Goal: Transaction & Acquisition: Purchase product/service

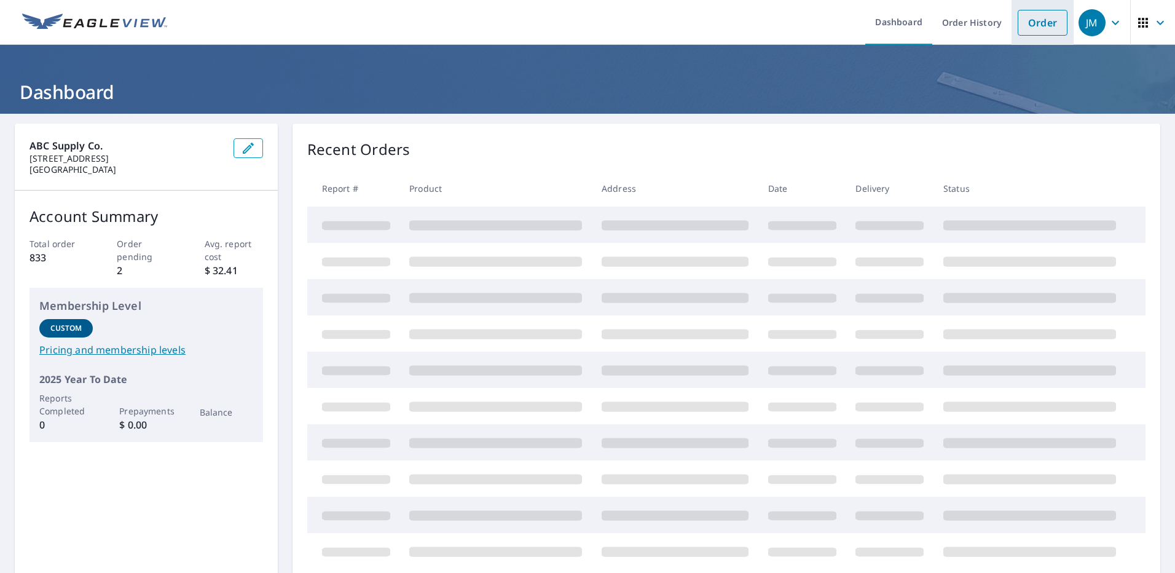
click at [1030, 30] on link "Order" at bounding box center [1042, 23] width 50 height 26
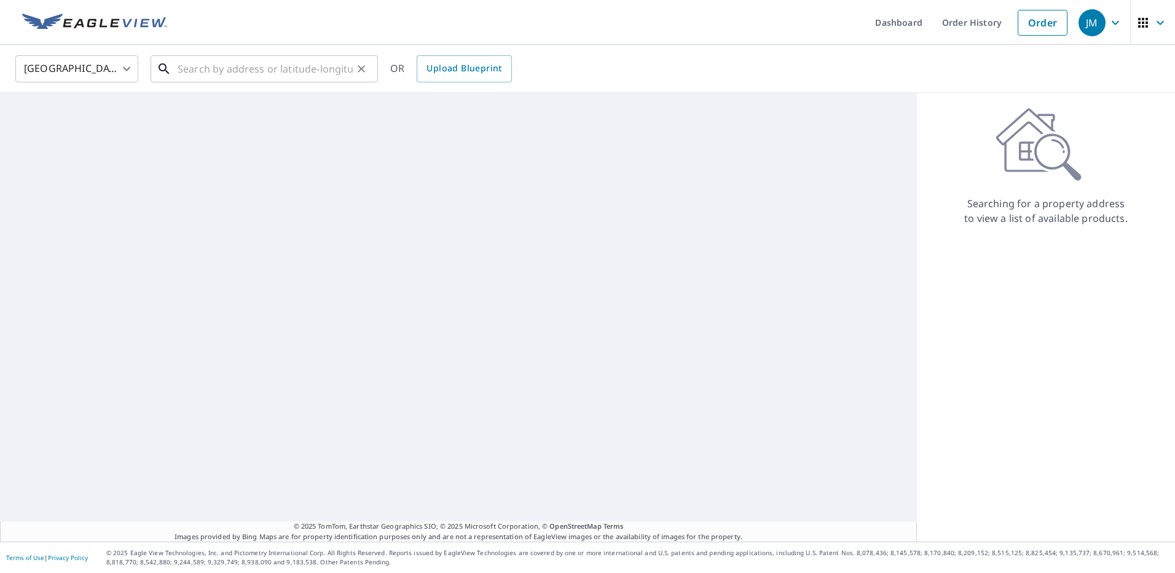
click at [191, 62] on input "text" at bounding box center [265, 69] width 175 height 34
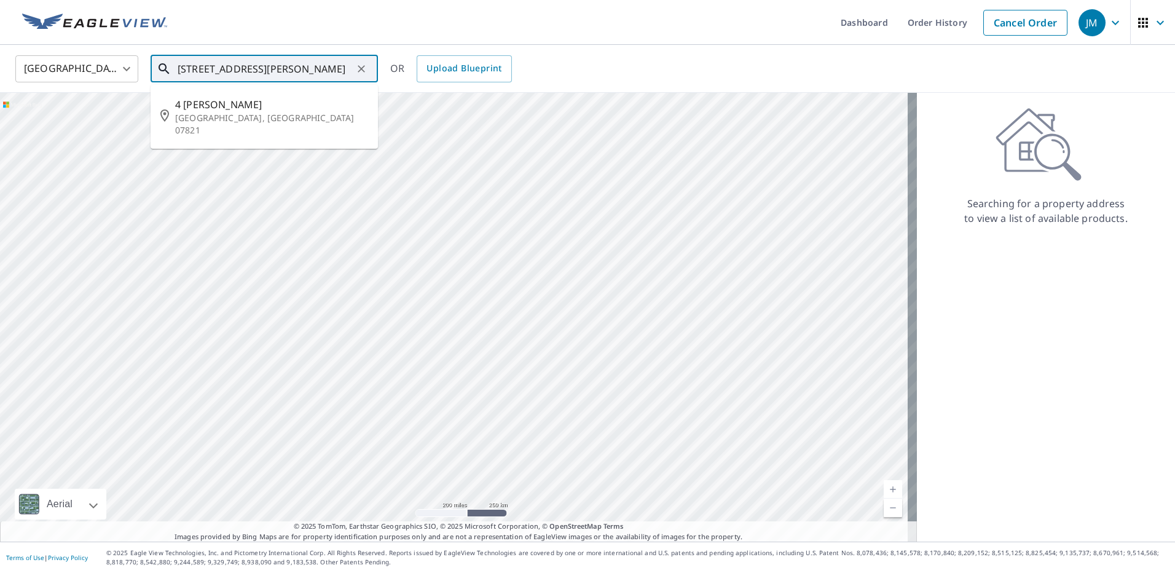
click at [318, 69] on input "[STREET_ADDRESS][PERSON_NAME]" at bounding box center [265, 69] width 175 height 34
click at [271, 117] on p "[GEOGRAPHIC_DATA], [GEOGRAPHIC_DATA] 07821" at bounding box center [271, 124] width 193 height 25
type input "[STREET_ADDRESS][PERSON_NAME]"
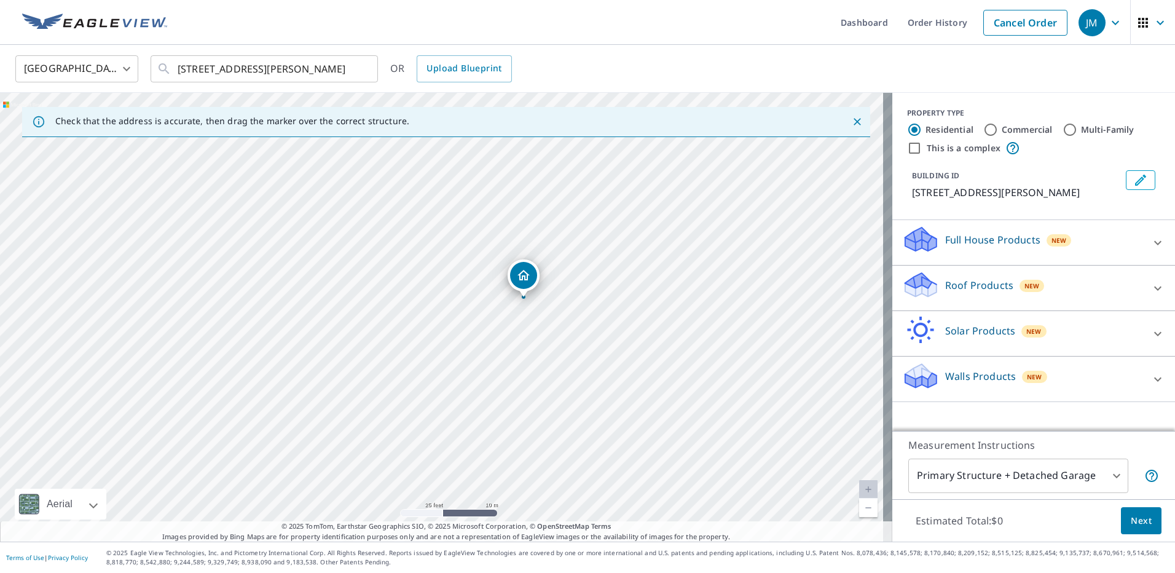
drag, startPoint x: 414, startPoint y: 250, endPoint x: 461, endPoint y: 242, distance: 47.4
click at [461, 242] on div "[STREET_ADDRESS][PERSON_NAME]" at bounding box center [446, 317] width 892 height 448
click at [1014, 245] on p "Full House Products" at bounding box center [992, 239] width 95 height 15
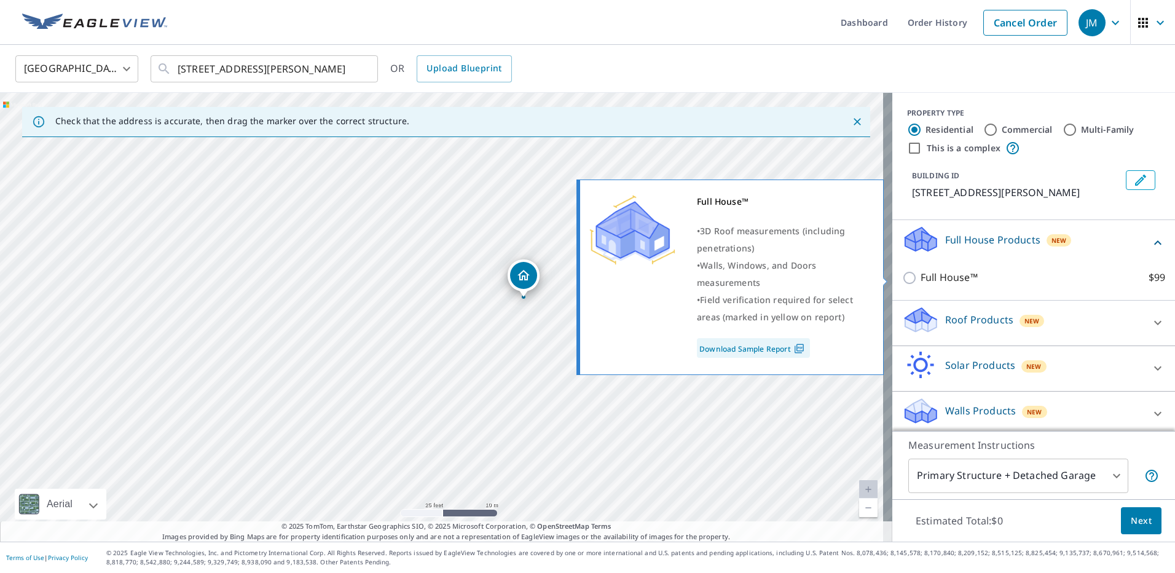
click at [920, 275] on p "Full House™" at bounding box center [948, 277] width 57 height 15
drag, startPoint x: 915, startPoint y: 275, endPoint x: 891, endPoint y: 287, distance: 26.9
click at [891, 287] on div "Full House™ • 3D Roof measurements (including penetrations) • Walls, Windows, a…" at bounding box center [735, 277] width 315 height 203
click at [902, 278] on input "Full House™ $99" at bounding box center [911, 277] width 18 height 15
checkbox input "true"
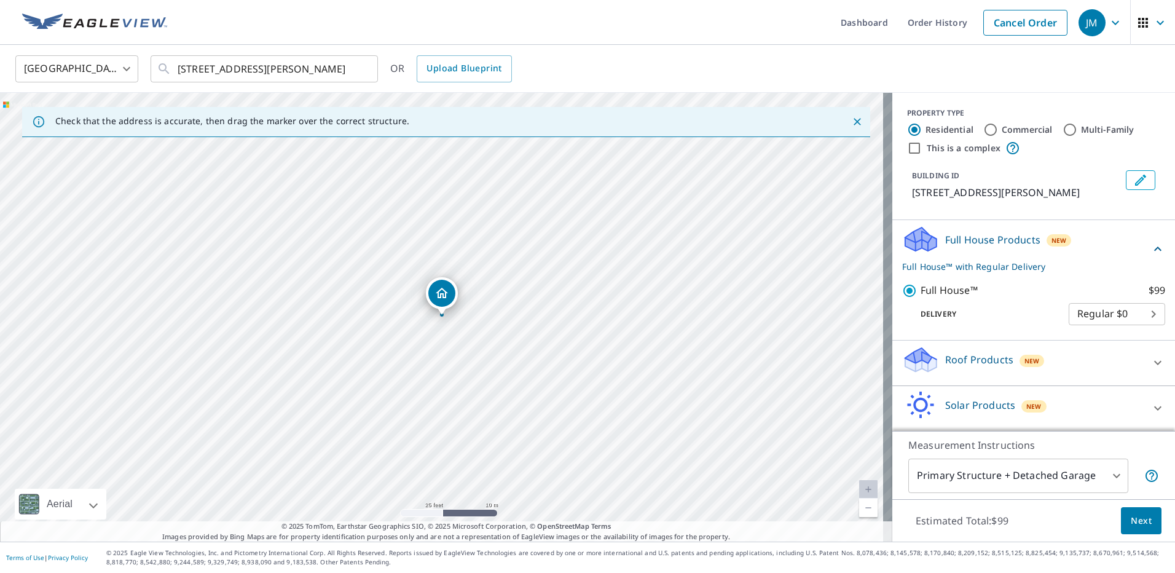
click at [1136, 522] on span "Next" at bounding box center [1140, 520] width 21 height 15
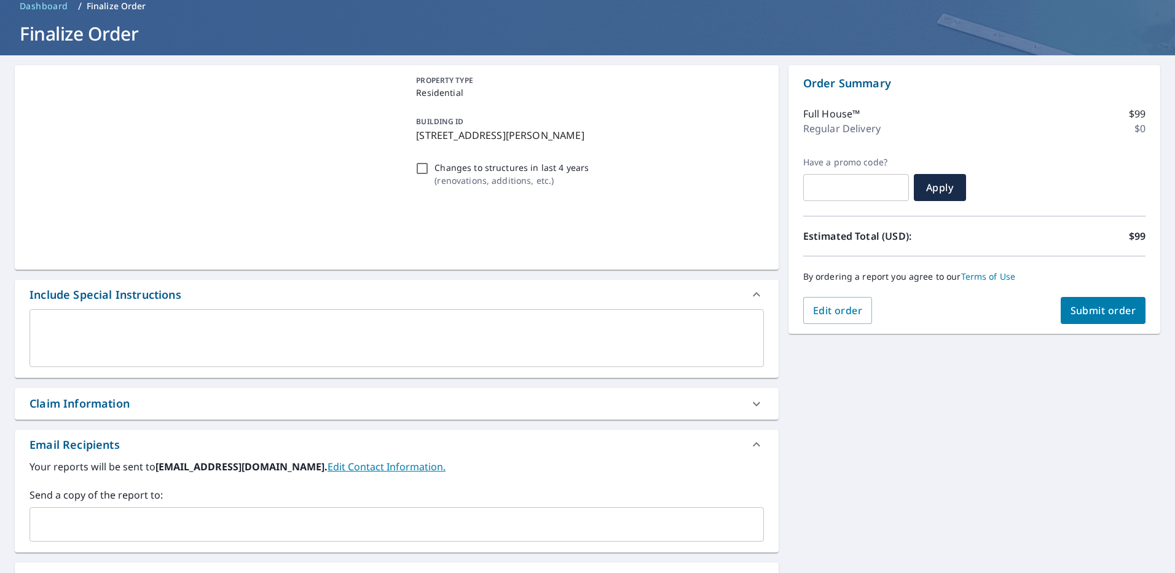
scroll to position [61, 0]
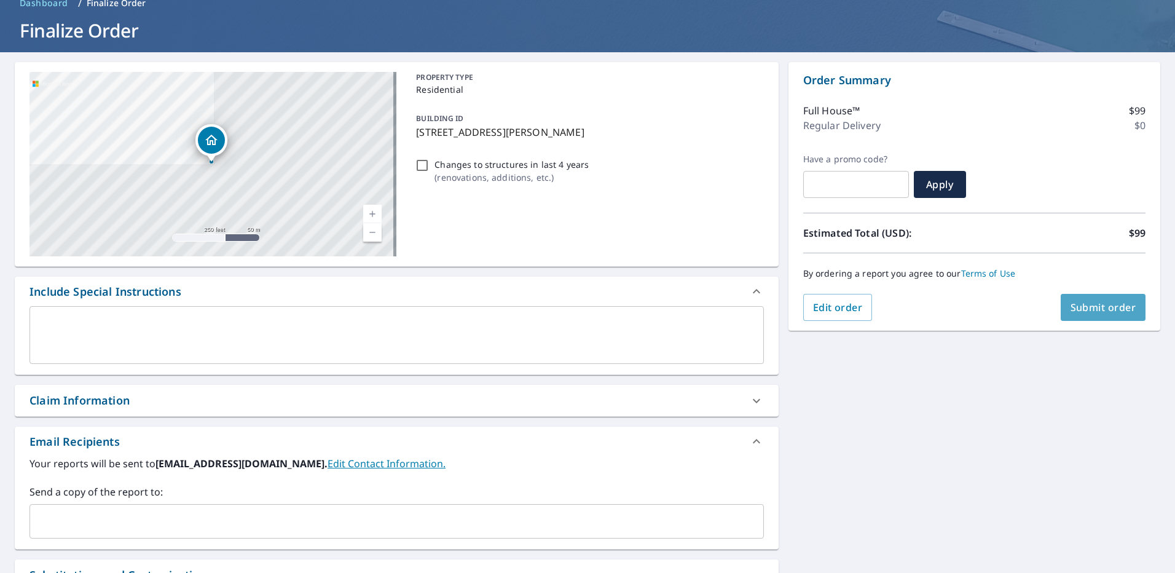
click at [1096, 303] on span "Submit order" at bounding box center [1103, 307] width 66 height 14
checkbox input "true"
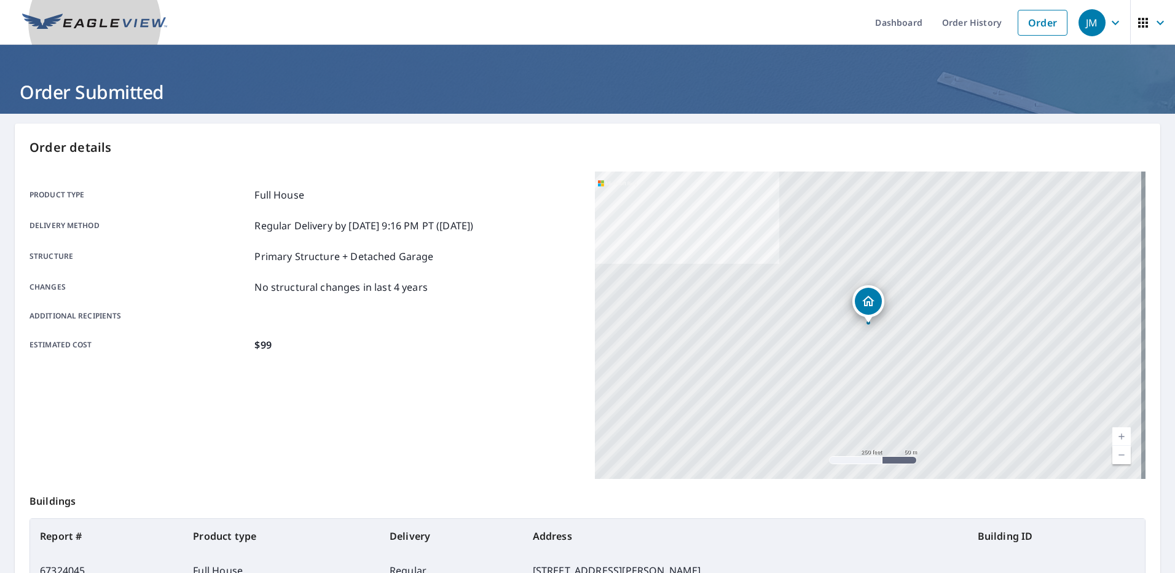
click at [101, 22] on img at bounding box center [94, 23] width 145 height 18
